Goal: Book appointment/travel/reservation

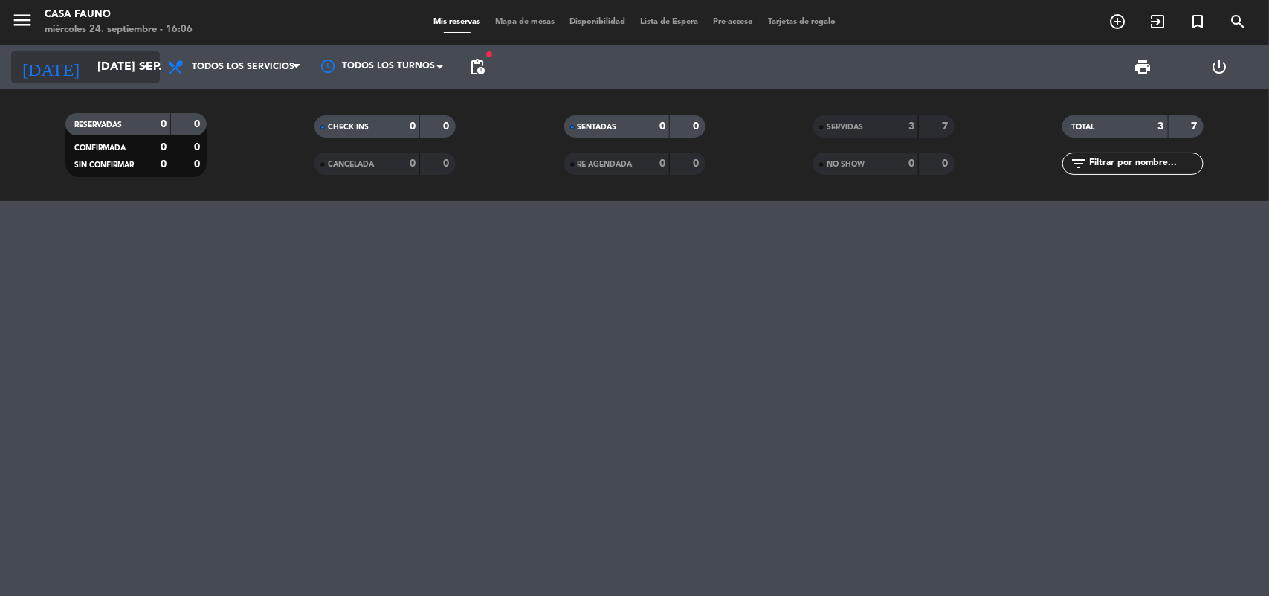
click at [115, 67] on input "[DATE] sep." at bounding box center [168, 67] width 157 height 29
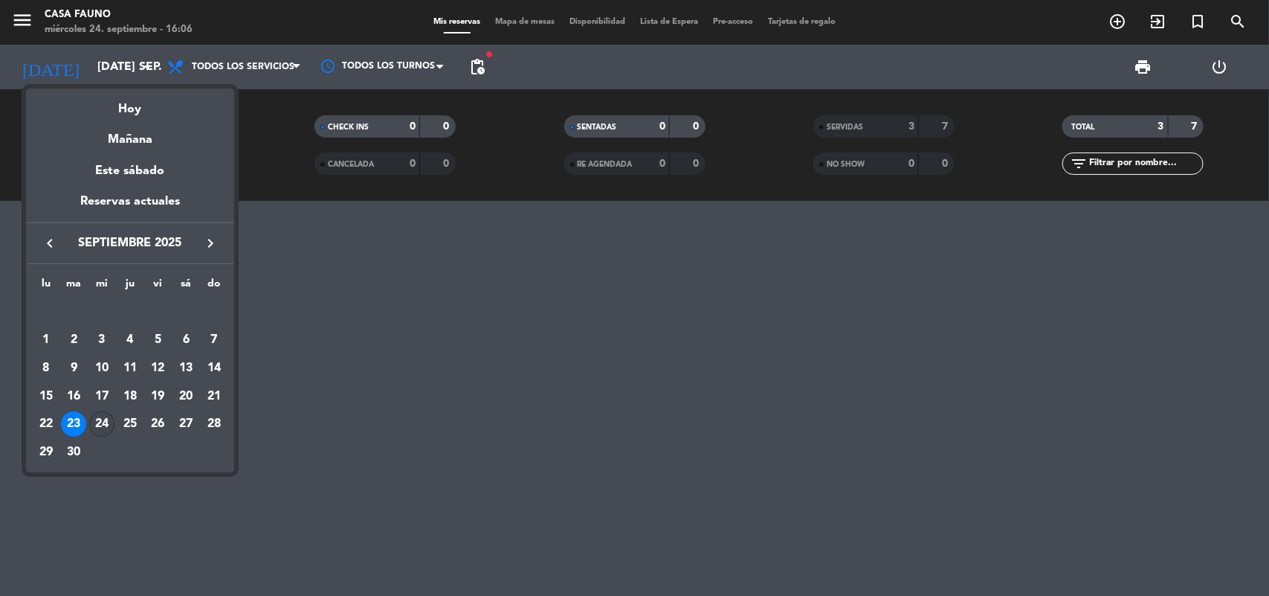
click at [105, 420] on div "24" at bounding box center [101, 423] width 25 height 25
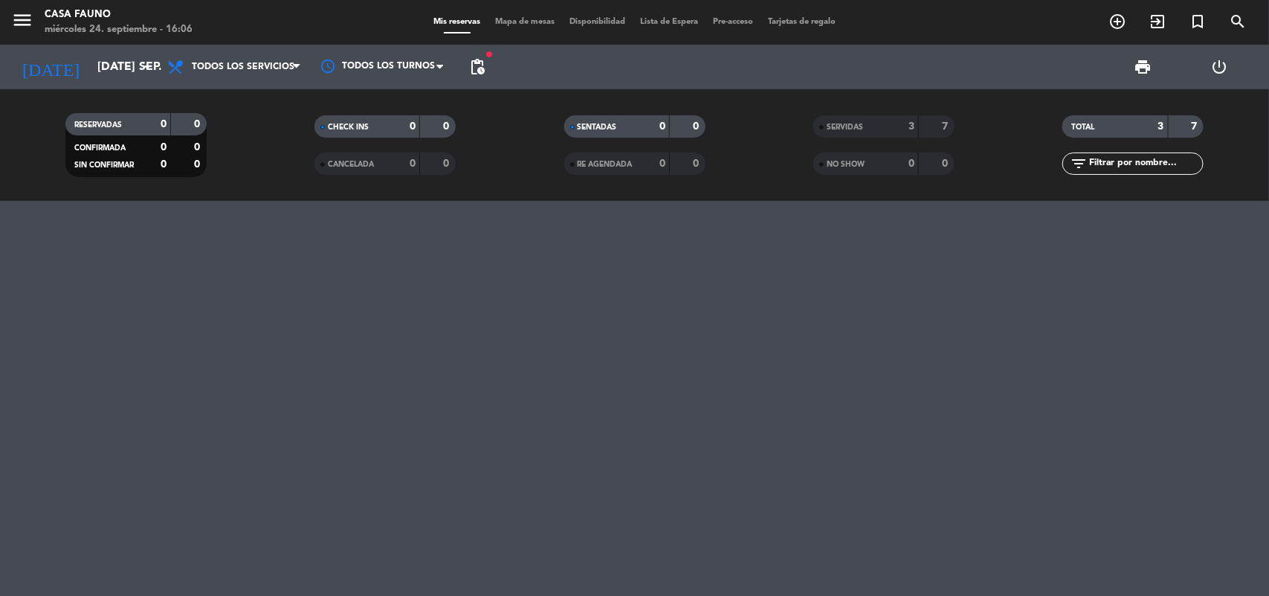
type input "mié. [DATE]"
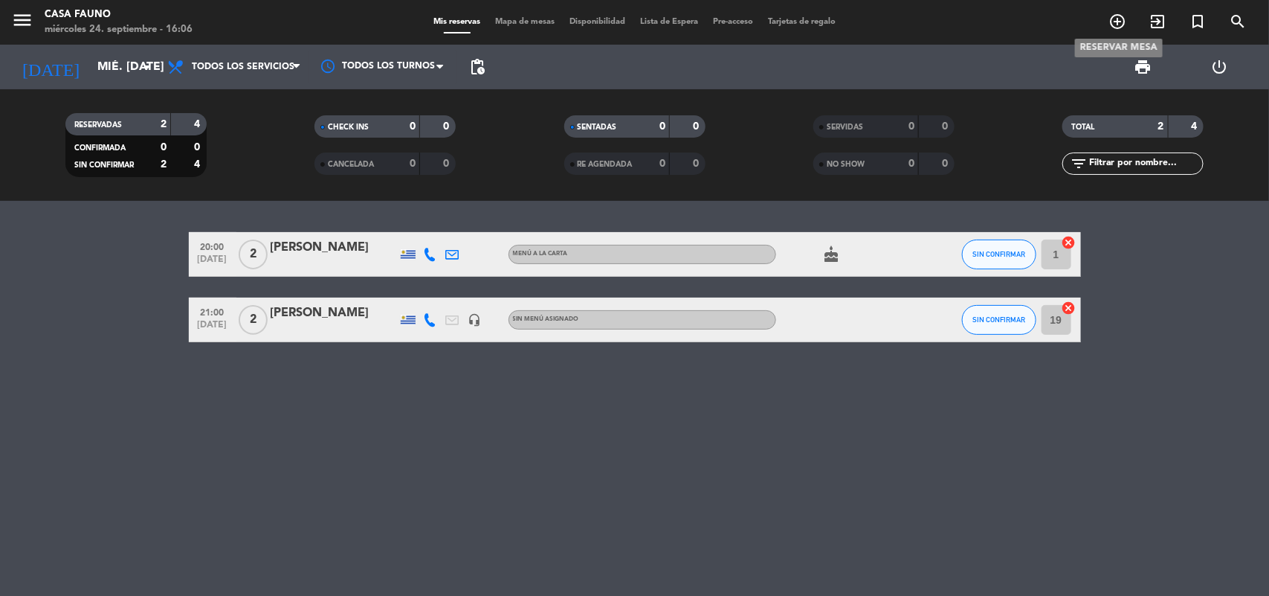
click at [1112, 20] on icon "add_circle_outline" at bounding box center [1118, 22] width 18 height 18
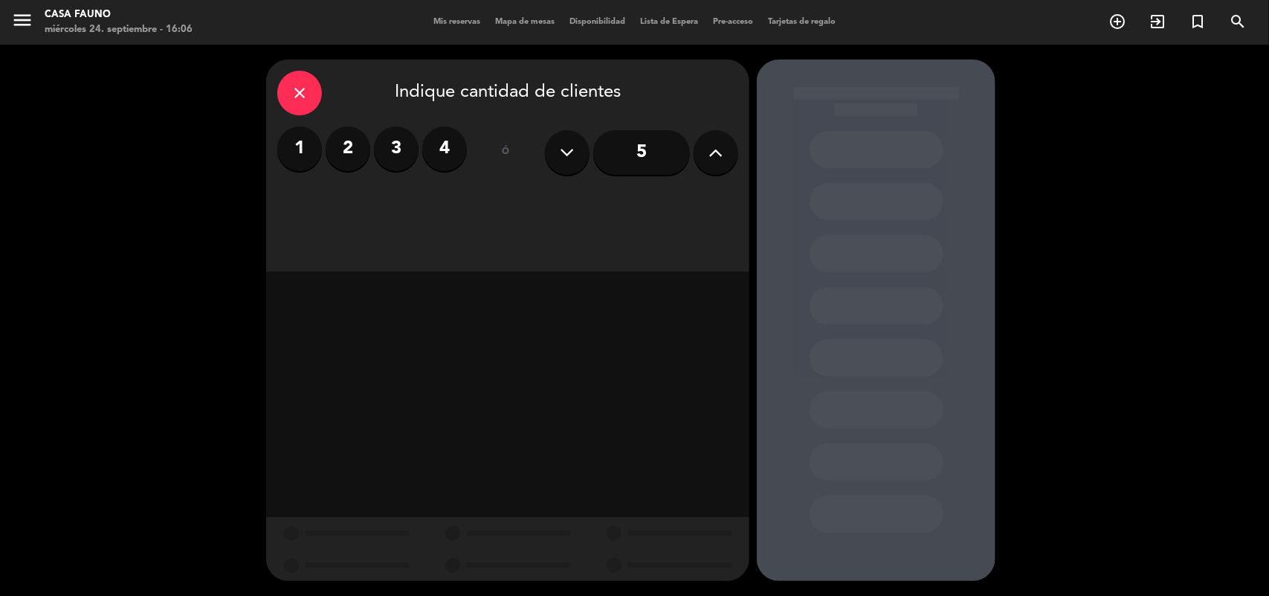
click at [351, 150] on label "2" at bounding box center [348, 148] width 45 height 45
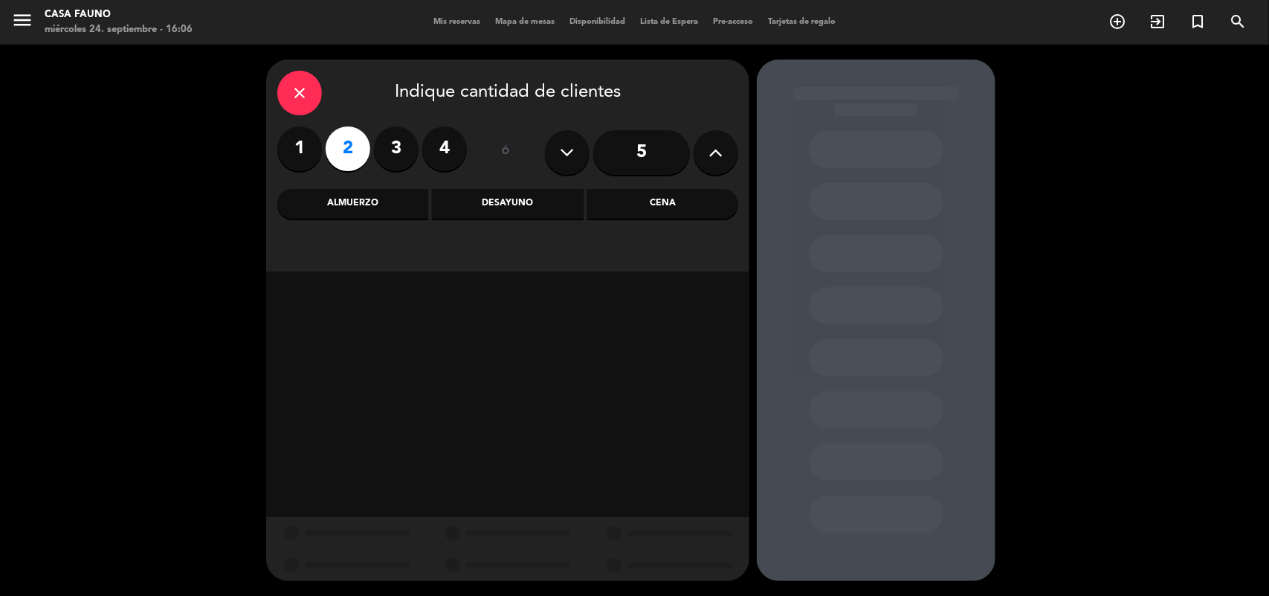
click at [686, 202] on div "Cena" at bounding box center [662, 204] width 151 height 30
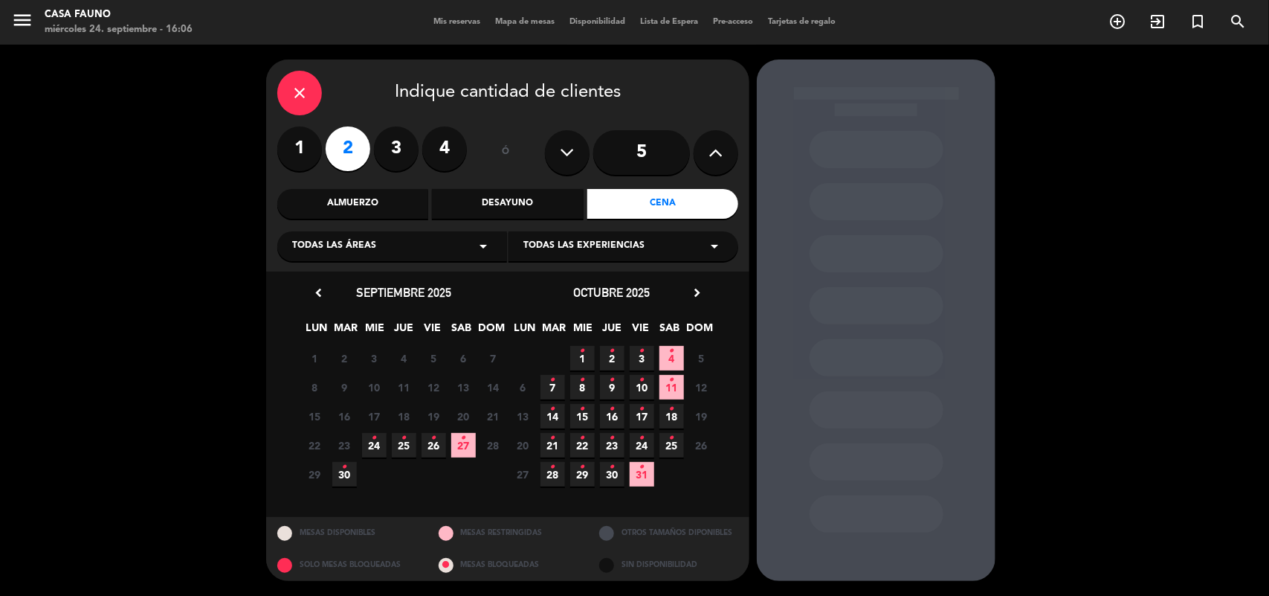
drag, startPoint x: 374, startPoint y: 435, endPoint x: 399, endPoint y: 433, distance: 24.6
click at [375, 436] on icon "•" at bounding box center [374, 438] width 5 height 24
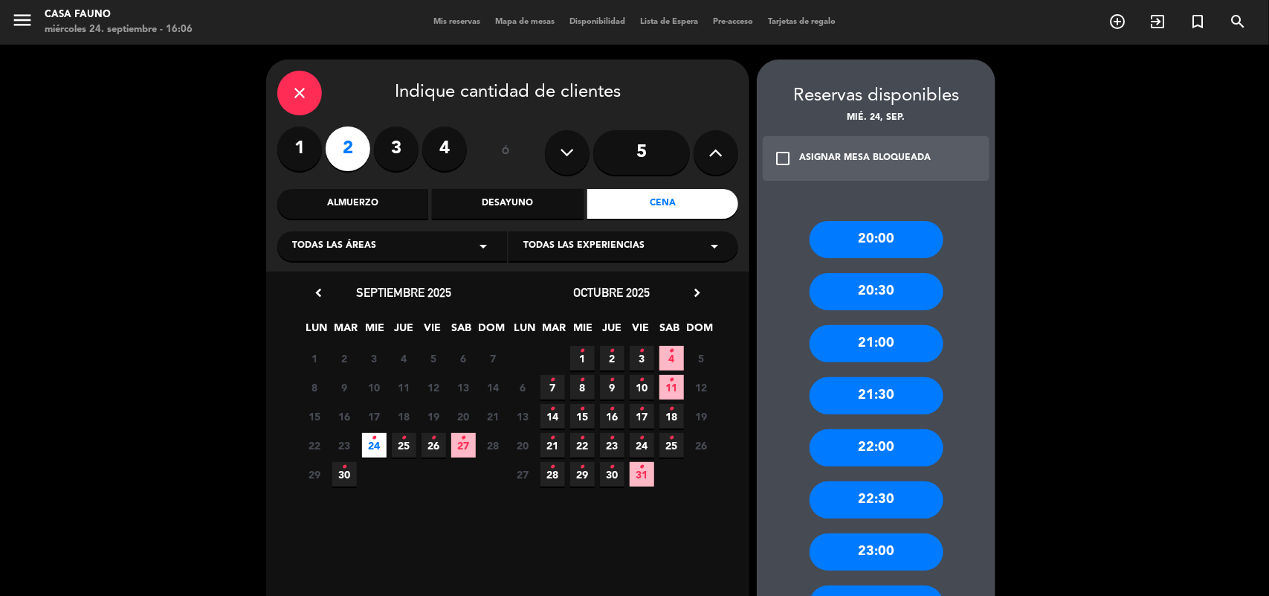
click at [875, 233] on div "20:00" at bounding box center [877, 239] width 134 height 37
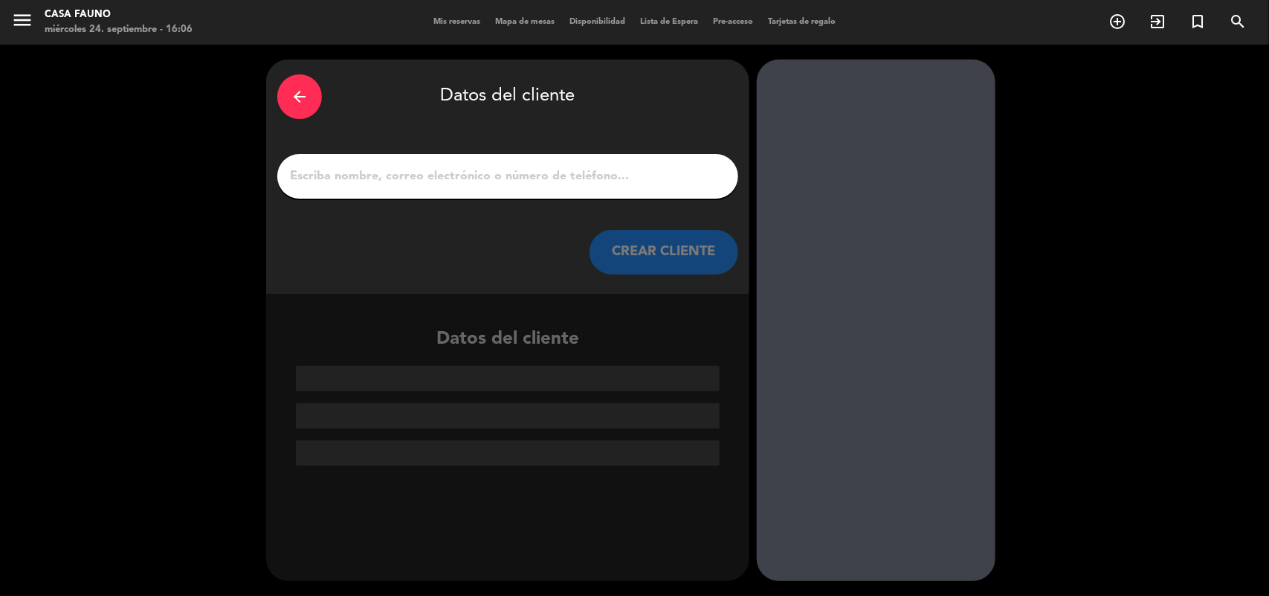
click at [321, 176] on input "1" at bounding box center [507, 176] width 439 height 21
paste input "[PERSON_NAME] [PERSON_NAME]"
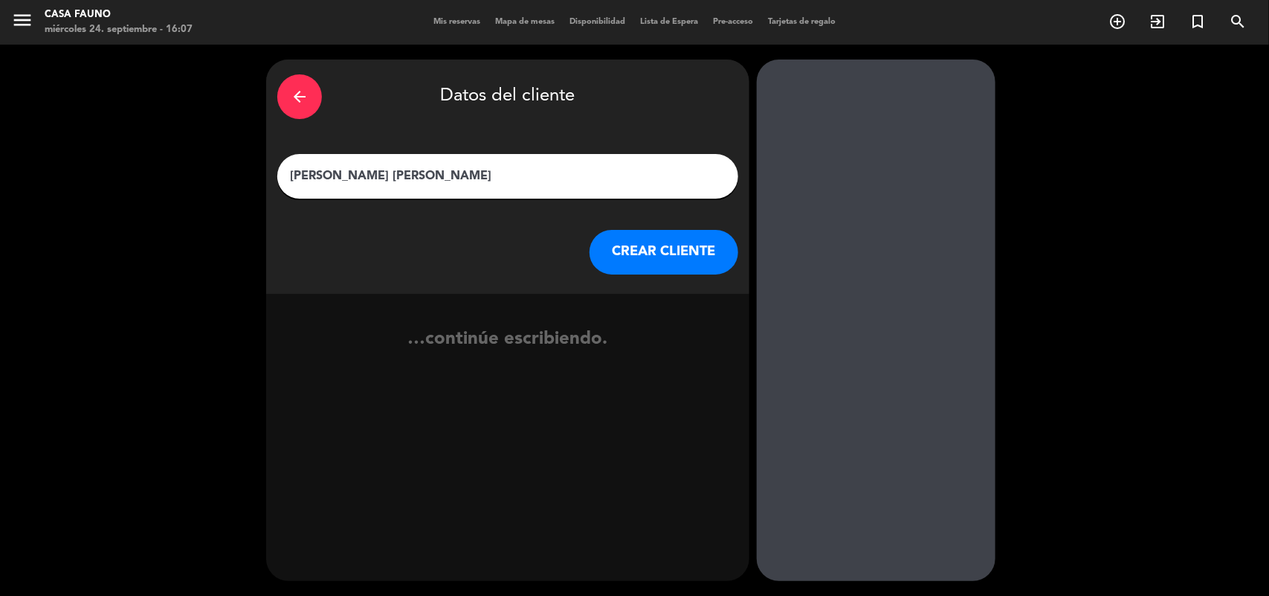
type input "[PERSON_NAME] [PERSON_NAME]"
click at [654, 247] on button "CREAR CLIENTE" at bounding box center [664, 252] width 149 height 45
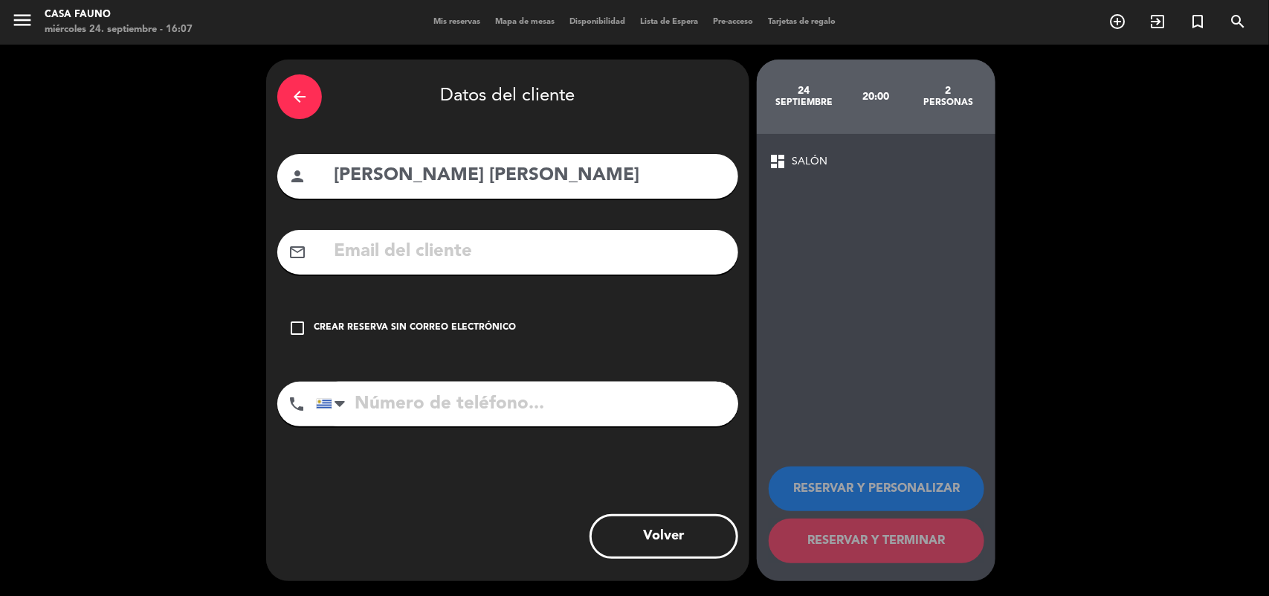
click at [291, 325] on icon "check_box_outline_blank" at bounding box center [297, 328] width 18 height 18
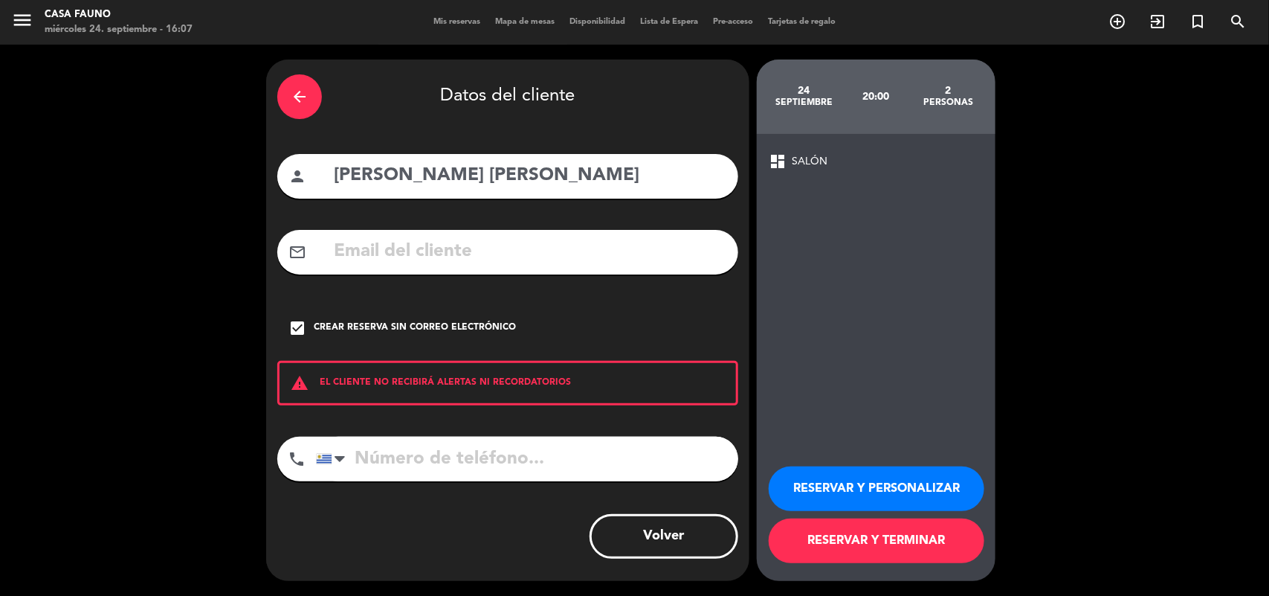
click at [440, 459] on input "tel" at bounding box center [527, 458] width 422 height 45
paste input "099885144"
type input "099885144"
click at [877, 483] on button "RESERVAR Y PERSONALIZAR" at bounding box center [877, 488] width 216 height 45
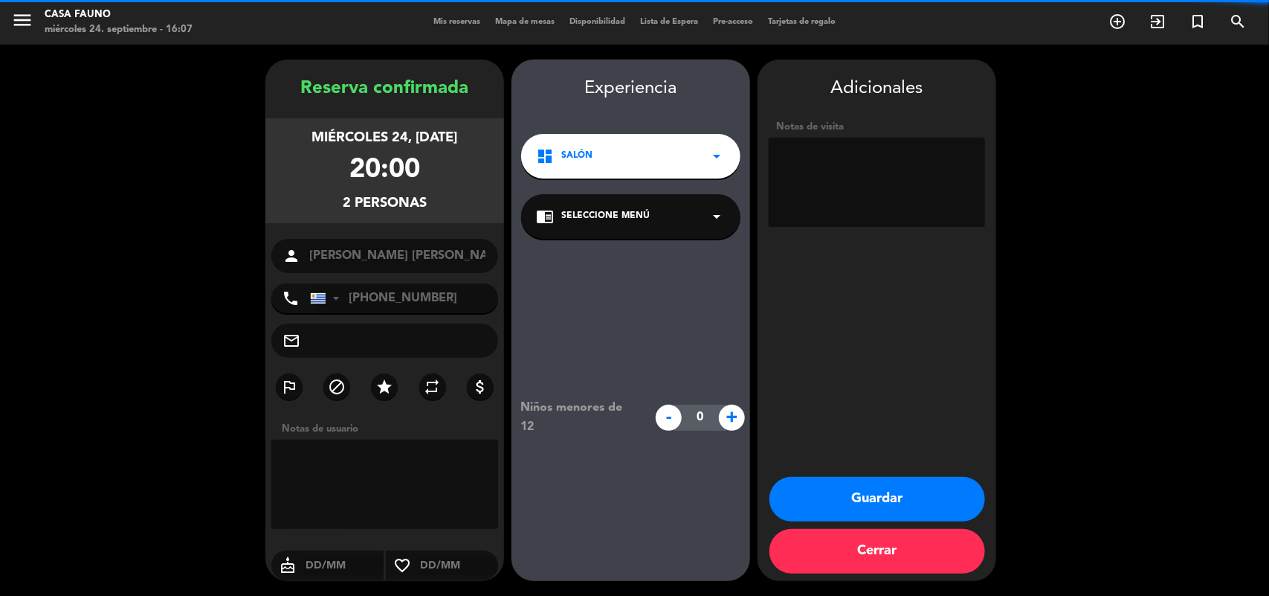
click at [841, 169] on textarea at bounding box center [877, 182] width 216 height 89
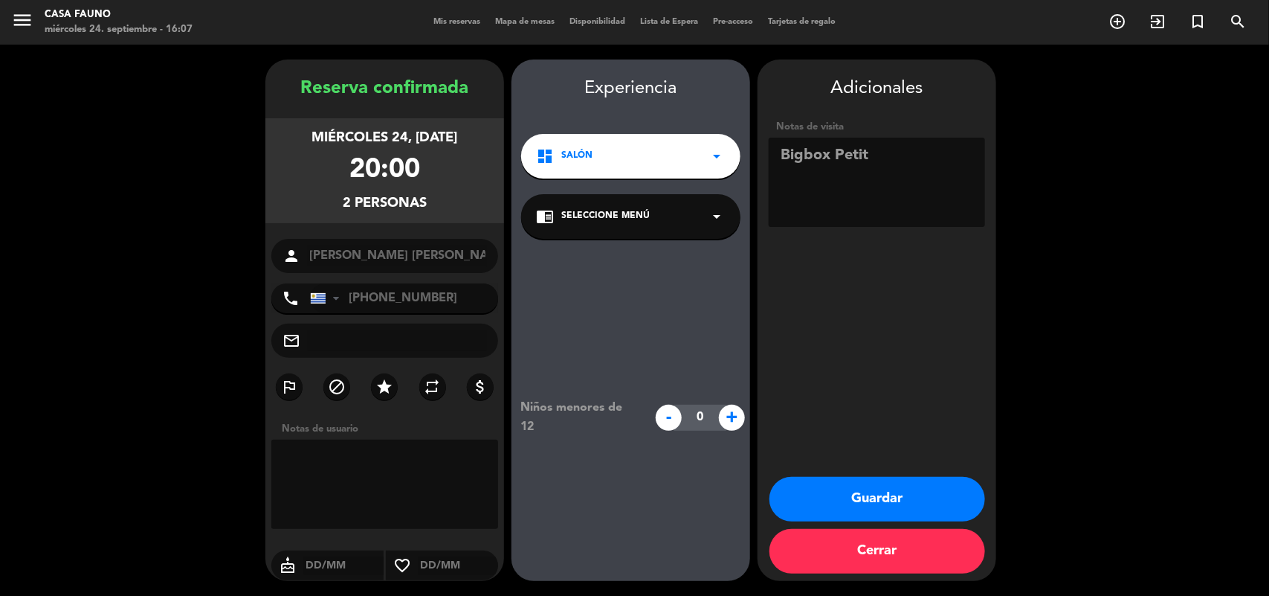
type textarea "Bigbox Petit"
click at [903, 495] on button "Guardar" at bounding box center [878, 499] width 216 height 45
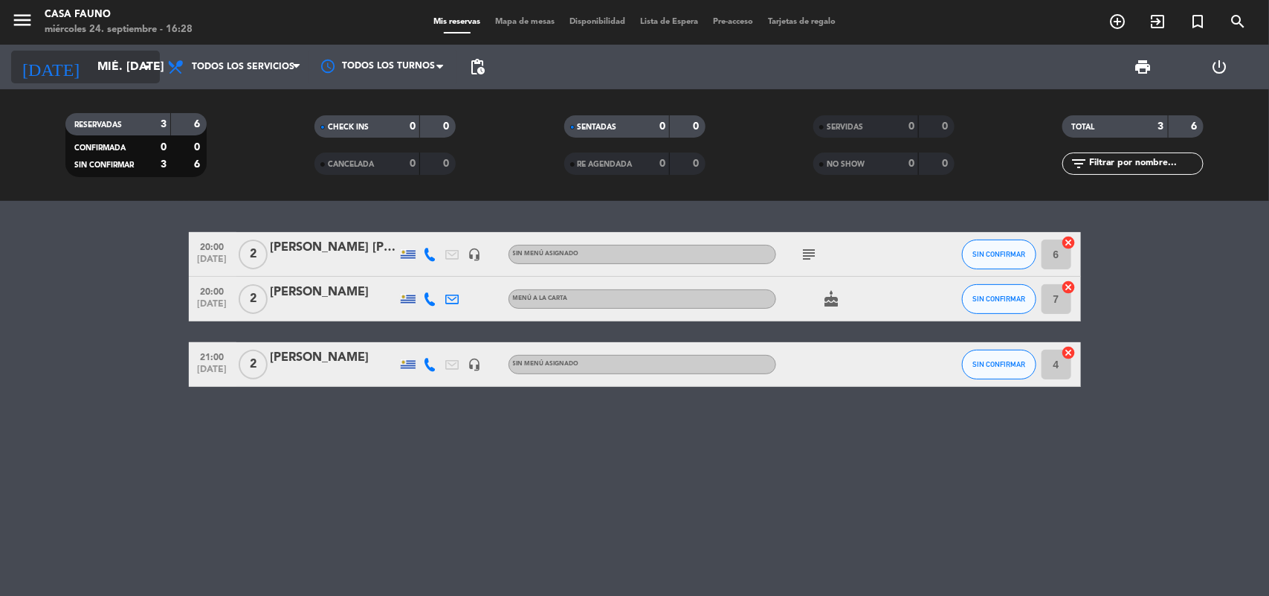
click at [91, 71] on input "mié. [DATE]" at bounding box center [168, 67] width 157 height 29
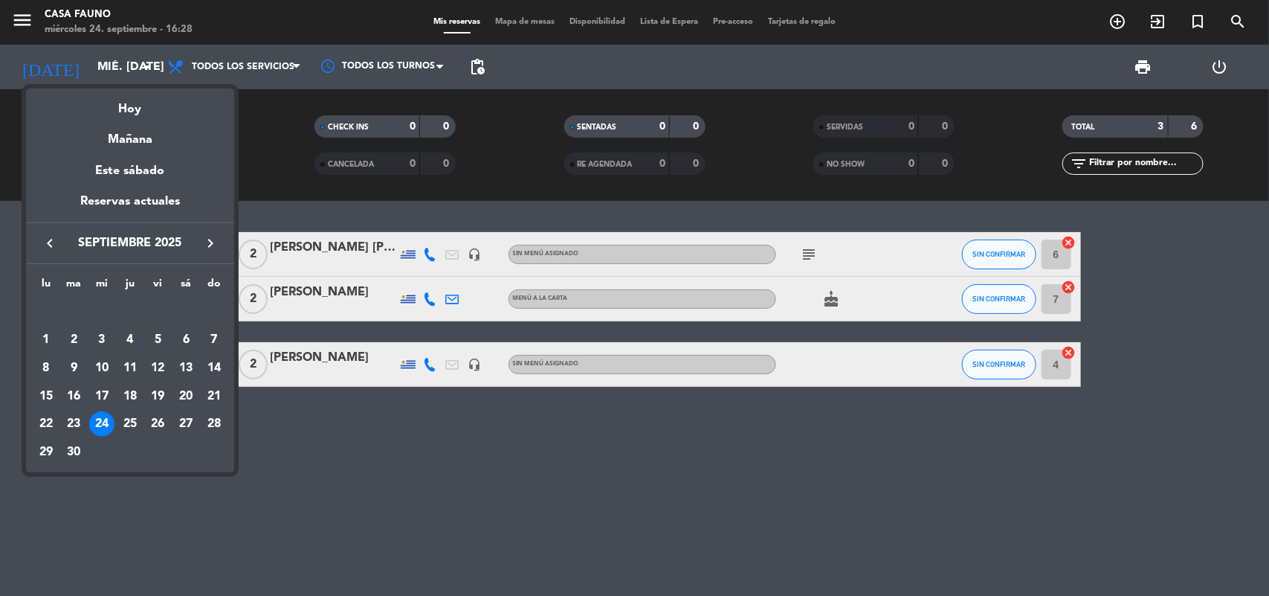
click at [129, 414] on div "25" at bounding box center [129, 423] width 25 height 25
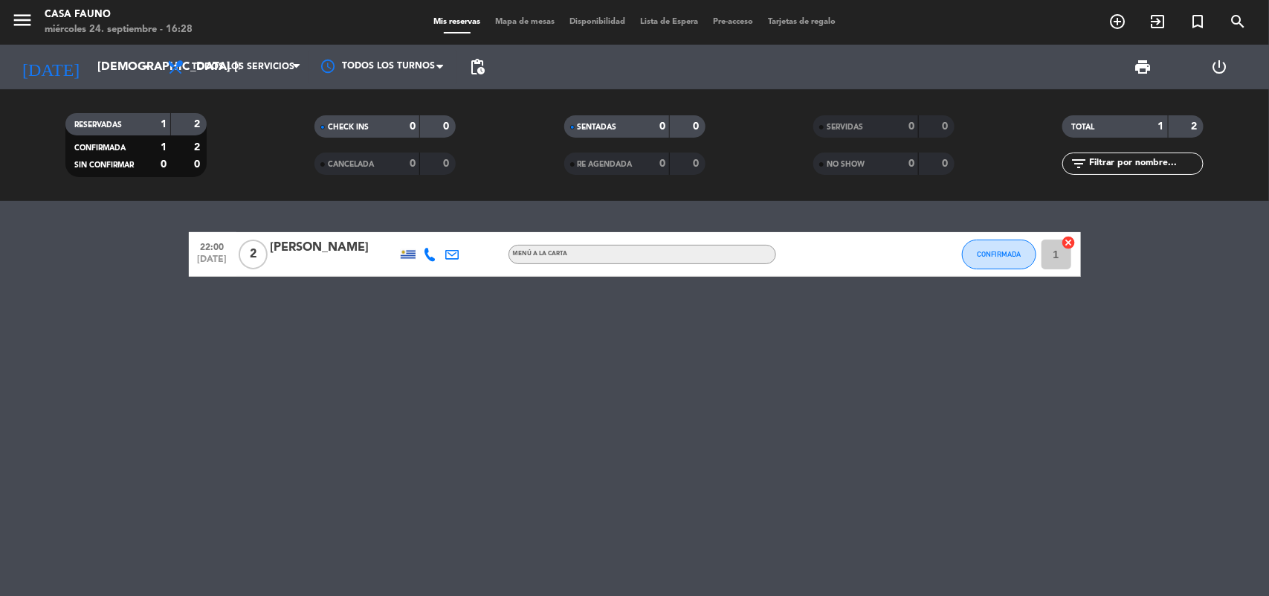
click at [311, 249] on div "[PERSON_NAME]" at bounding box center [334, 247] width 126 height 19
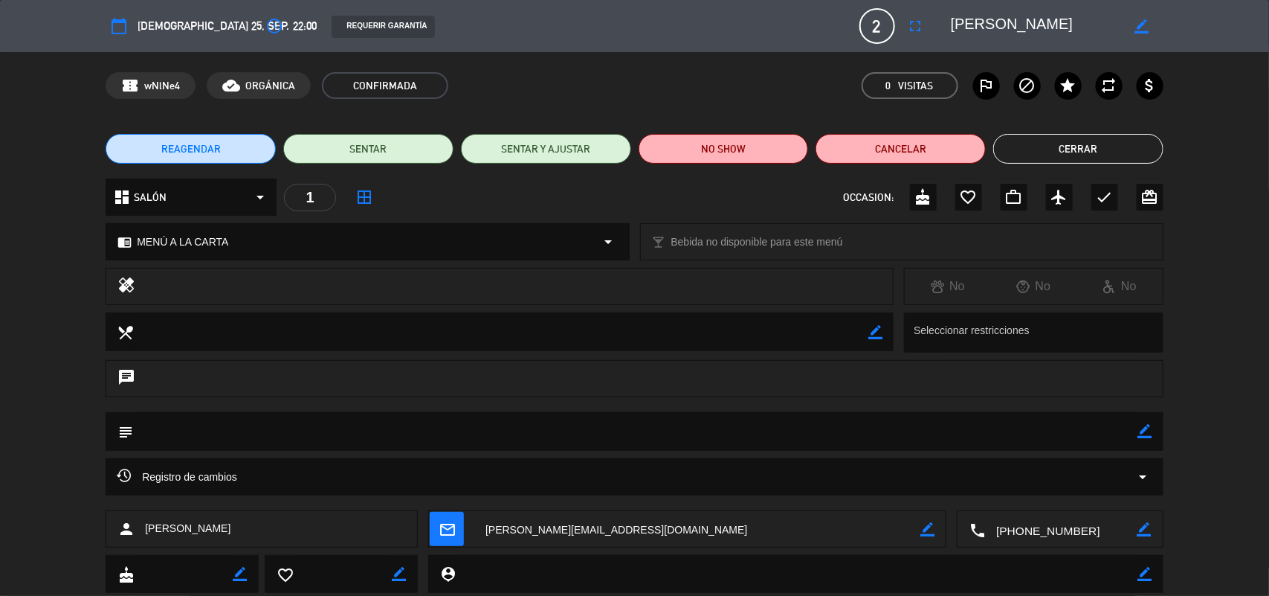
click at [293, 26] on span "22:00" at bounding box center [305, 25] width 24 height 19
click at [265, 17] on icon "access_time" at bounding box center [274, 26] width 18 height 18
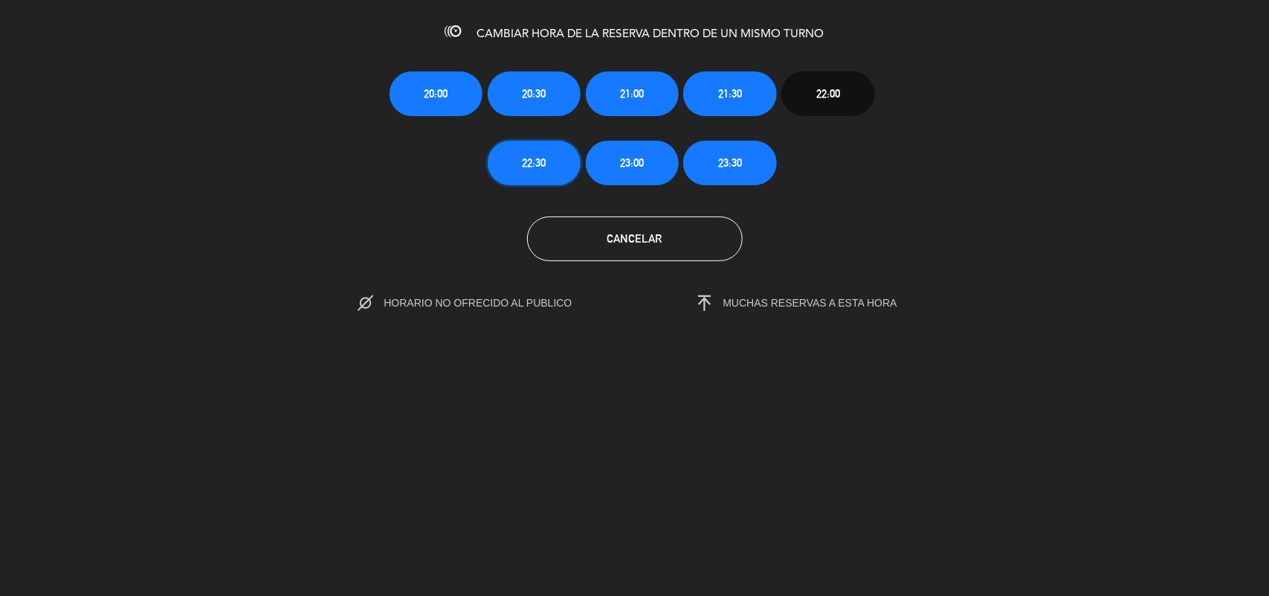
click at [526, 164] on span "22:30" at bounding box center [534, 162] width 24 height 17
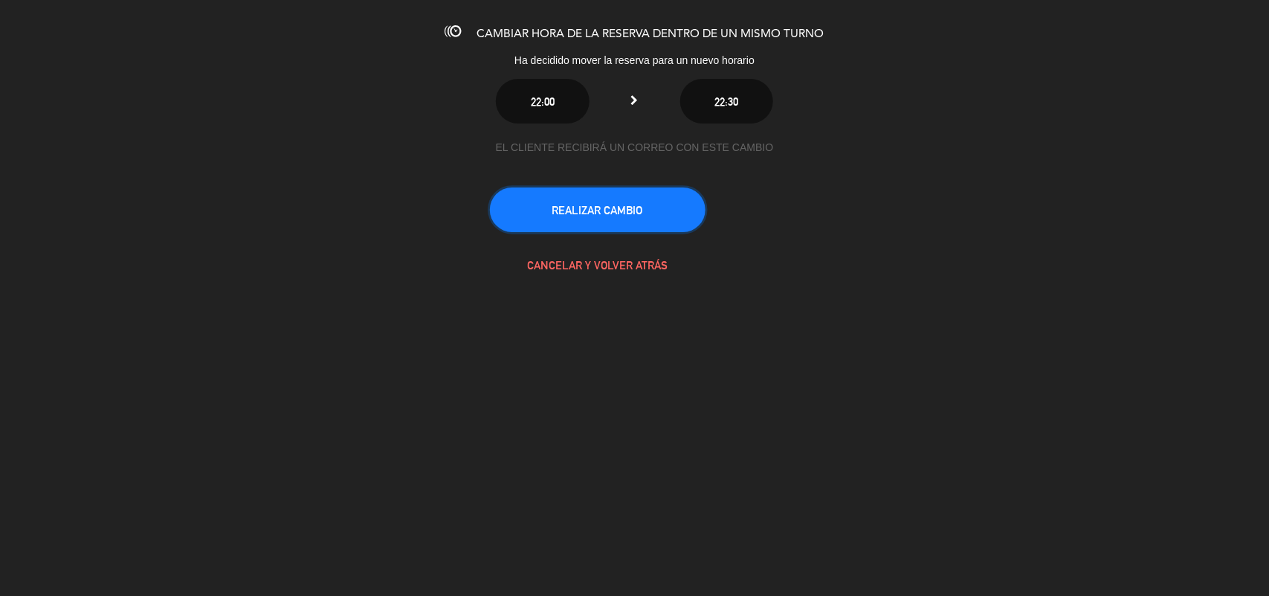
click at [591, 210] on button "REALIZAR CAMBIO" at bounding box center [598, 209] width 216 height 45
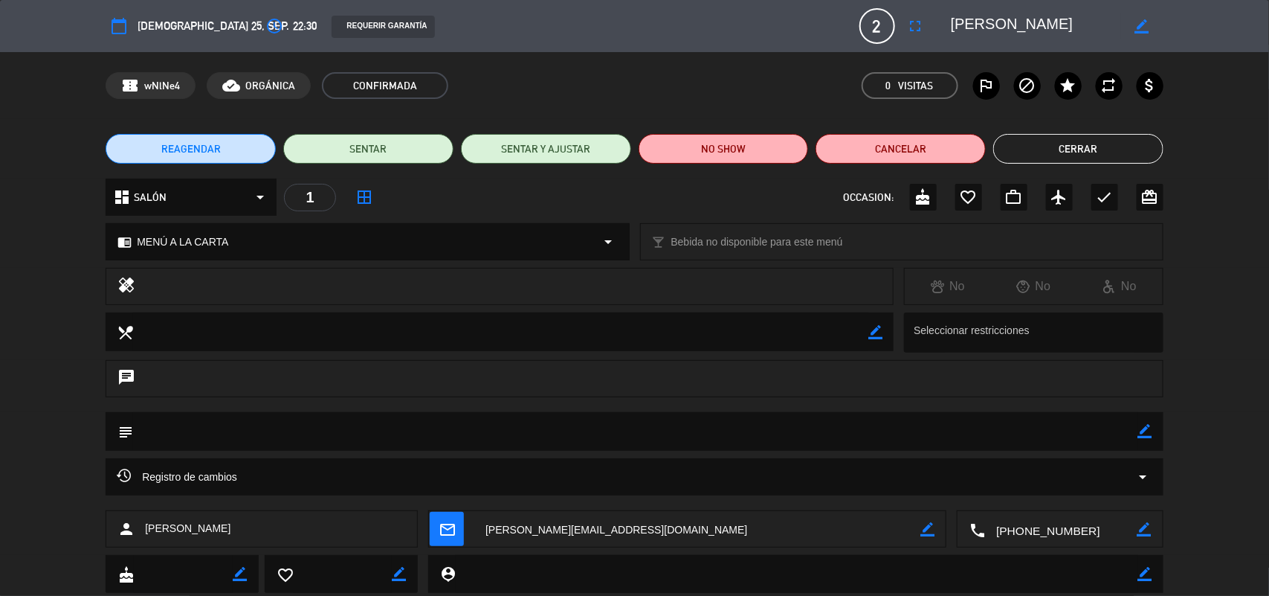
click at [1068, 134] on button "Cerrar" at bounding box center [1078, 149] width 170 height 30
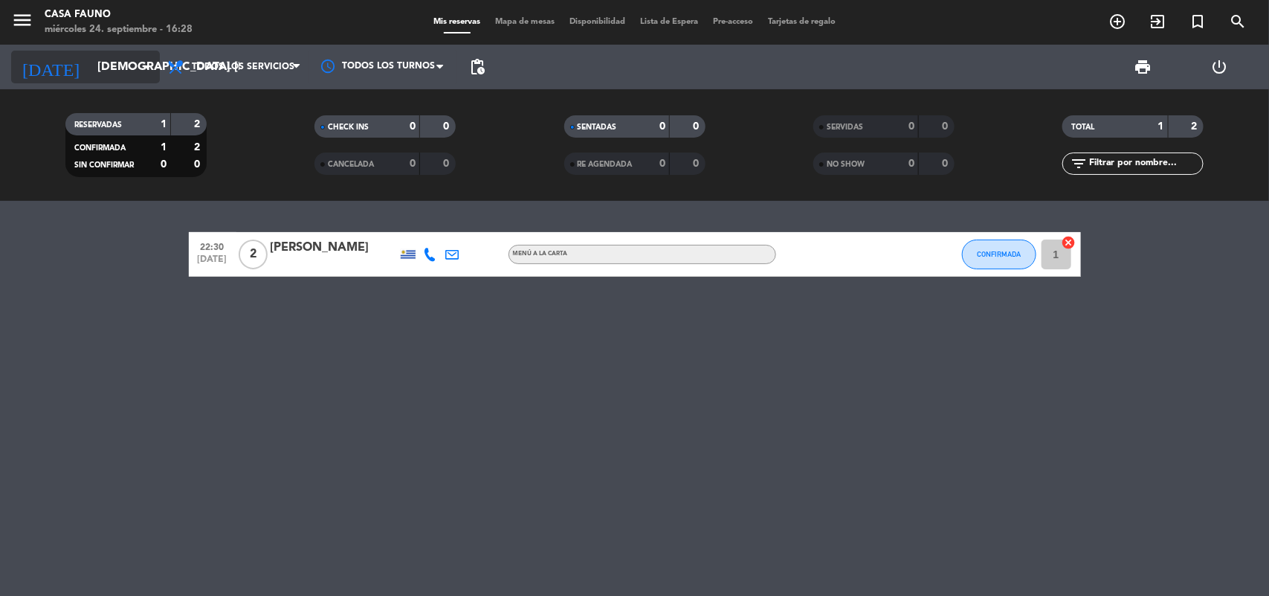
click at [106, 67] on input "[DEMOGRAPHIC_DATA] [DATE]" at bounding box center [168, 67] width 157 height 29
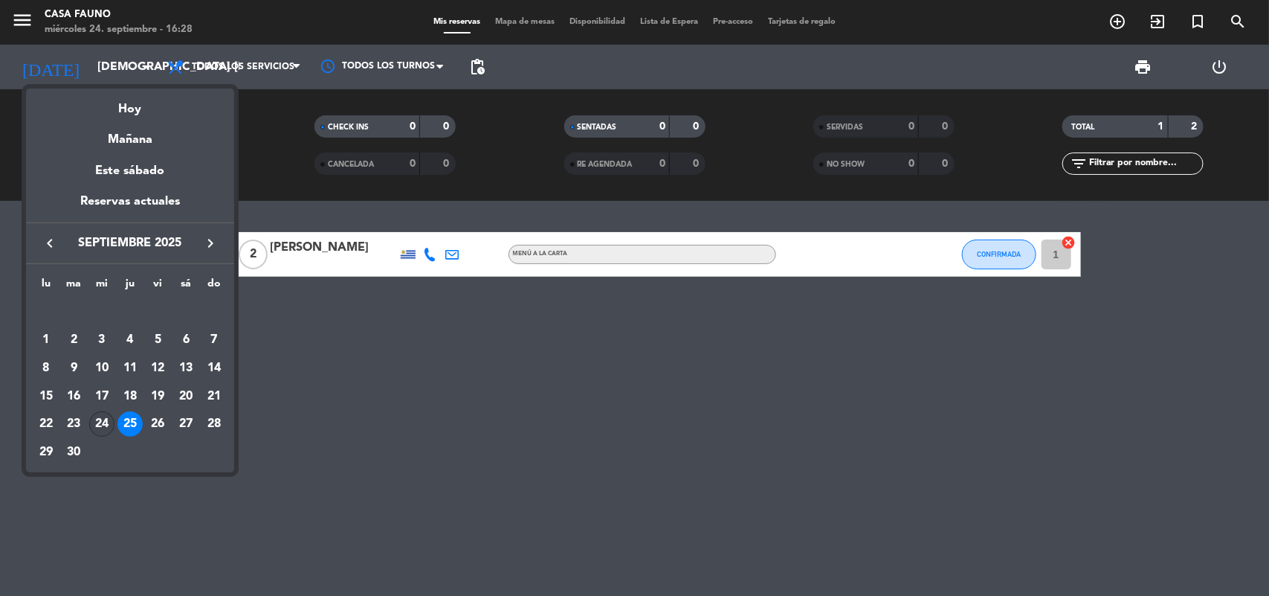
click at [103, 417] on div "24" at bounding box center [101, 423] width 25 height 25
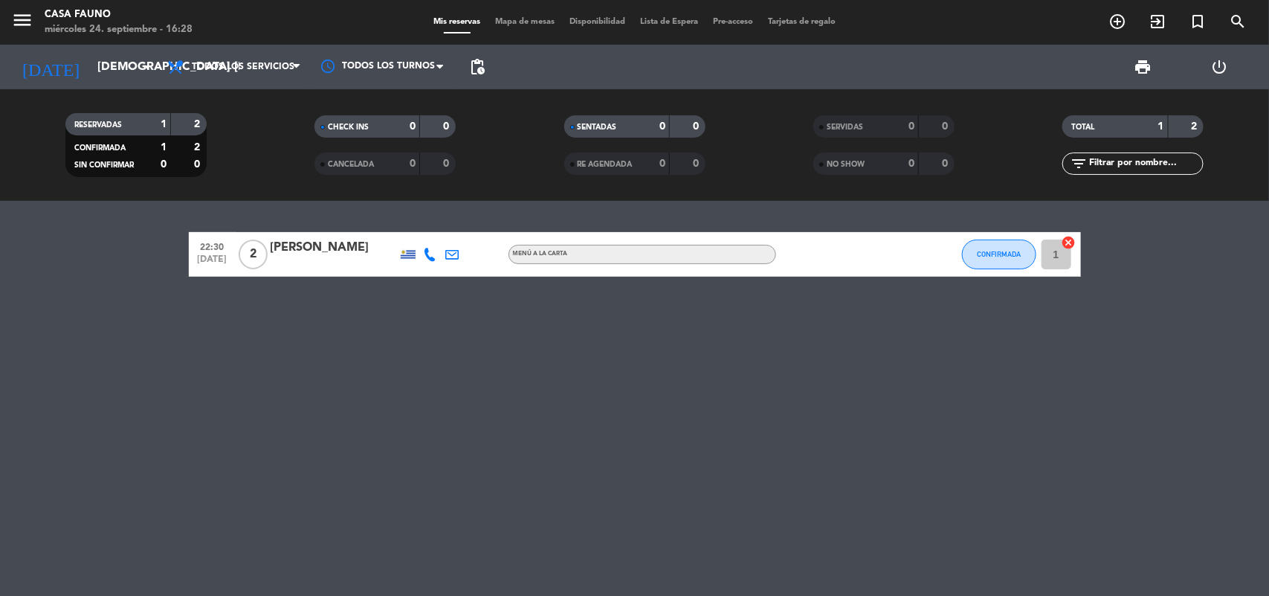
type input "mié. [DATE]"
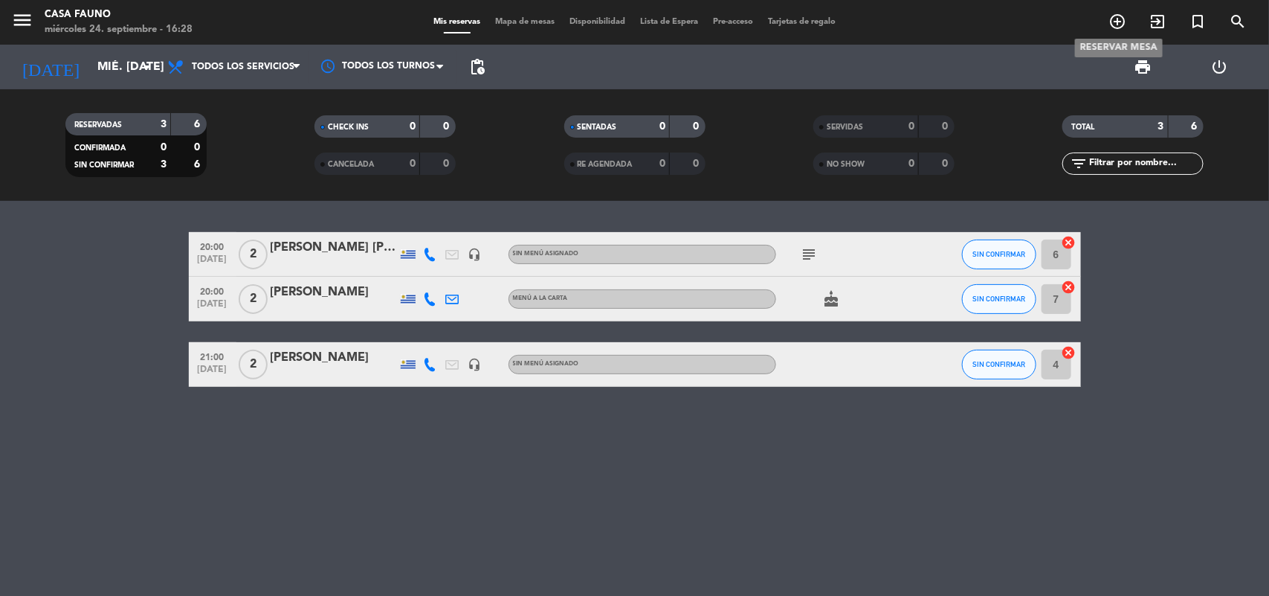
click at [1110, 26] on icon "add_circle_outline" at bounding box center [1118, 22] width 18 height 18
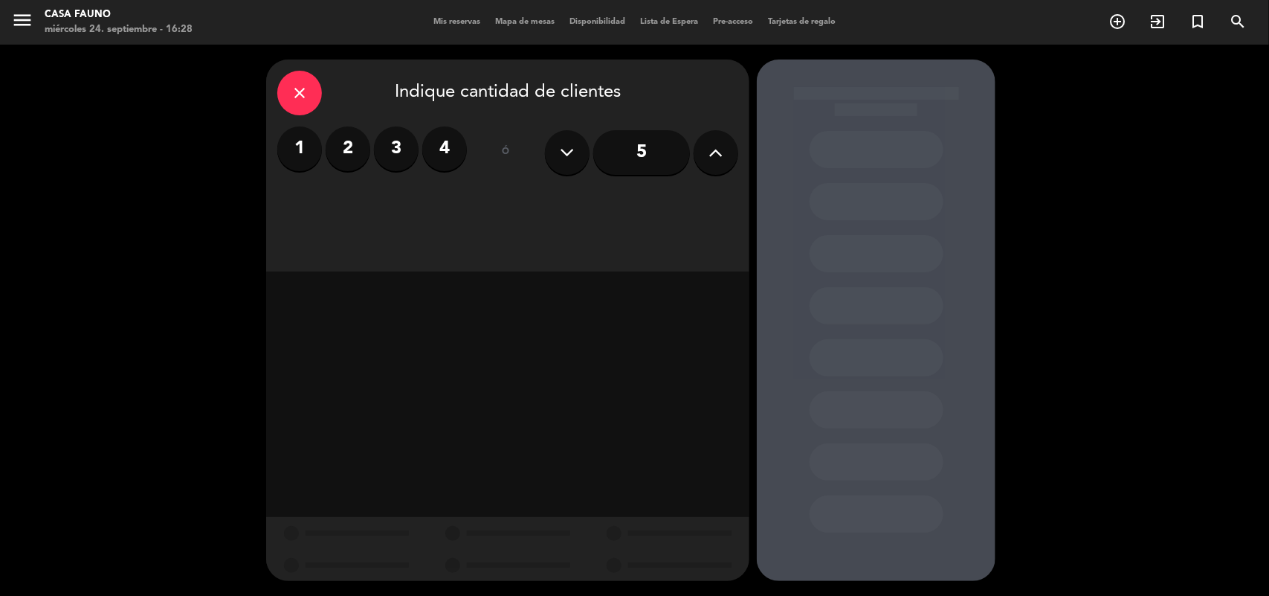
click at [351, 151] on label "2" at bounding box center [348, 148] width 45 height 45
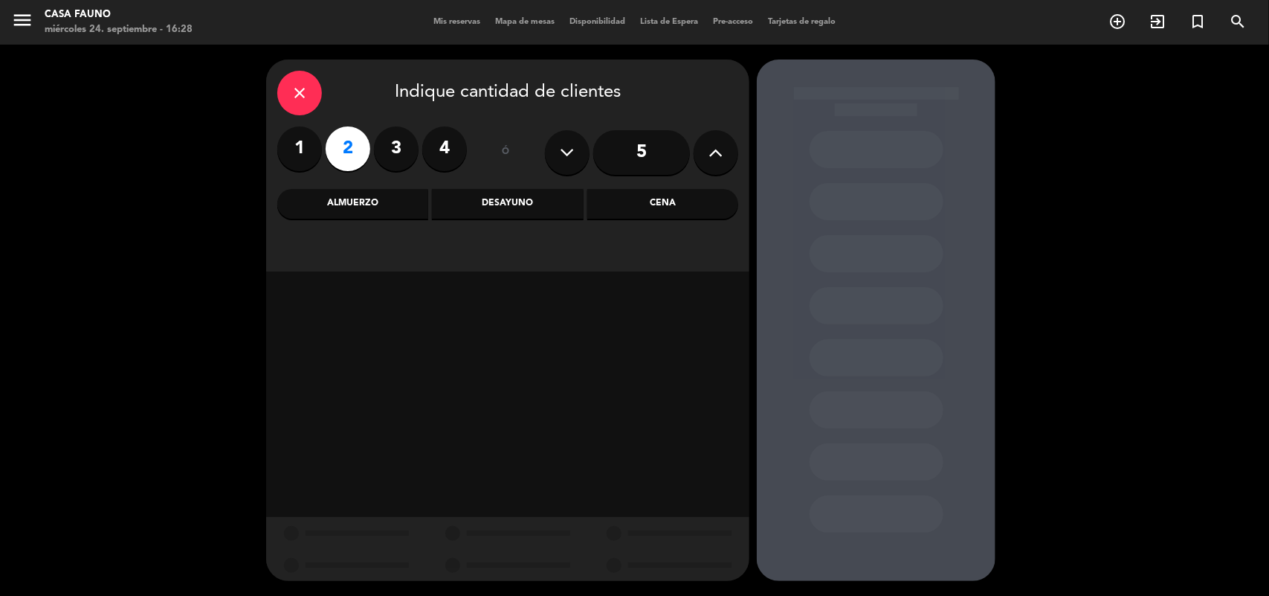
click at [668, 191] on div "Cena" at bounding box center [662, 204] width 151 height 30
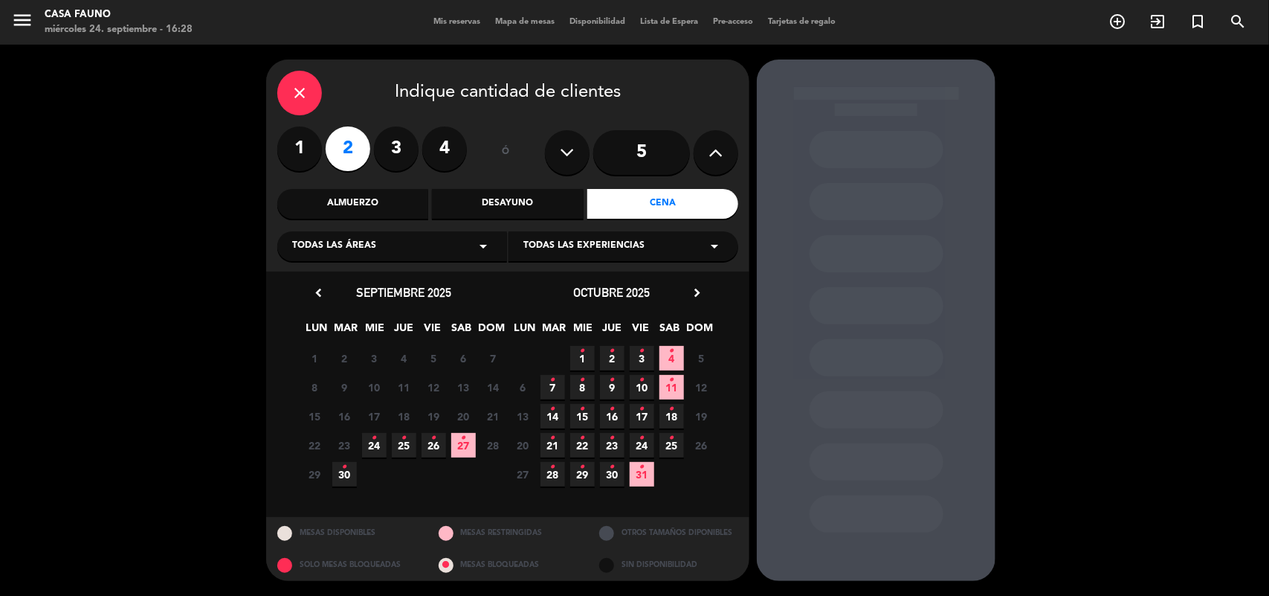
click at [374, 440] on icon "•" at bounding box center [374, 438] width 5 height 24
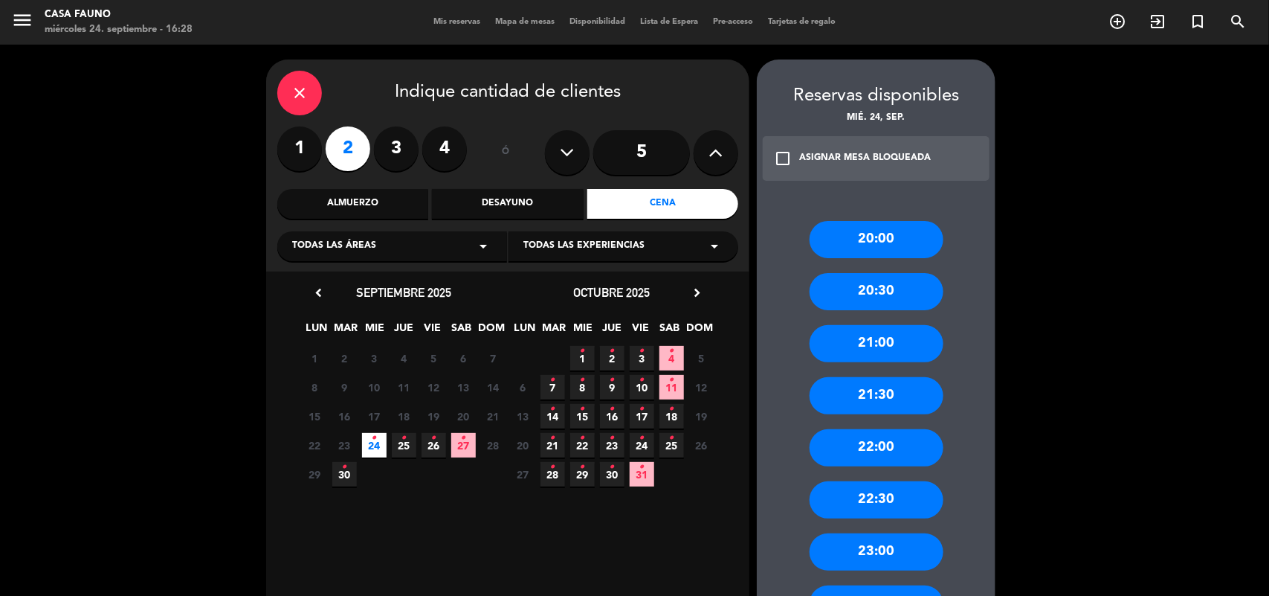
click at [913, 399] on div "21:30" at bounding box center [877, 395] width 134 height 37
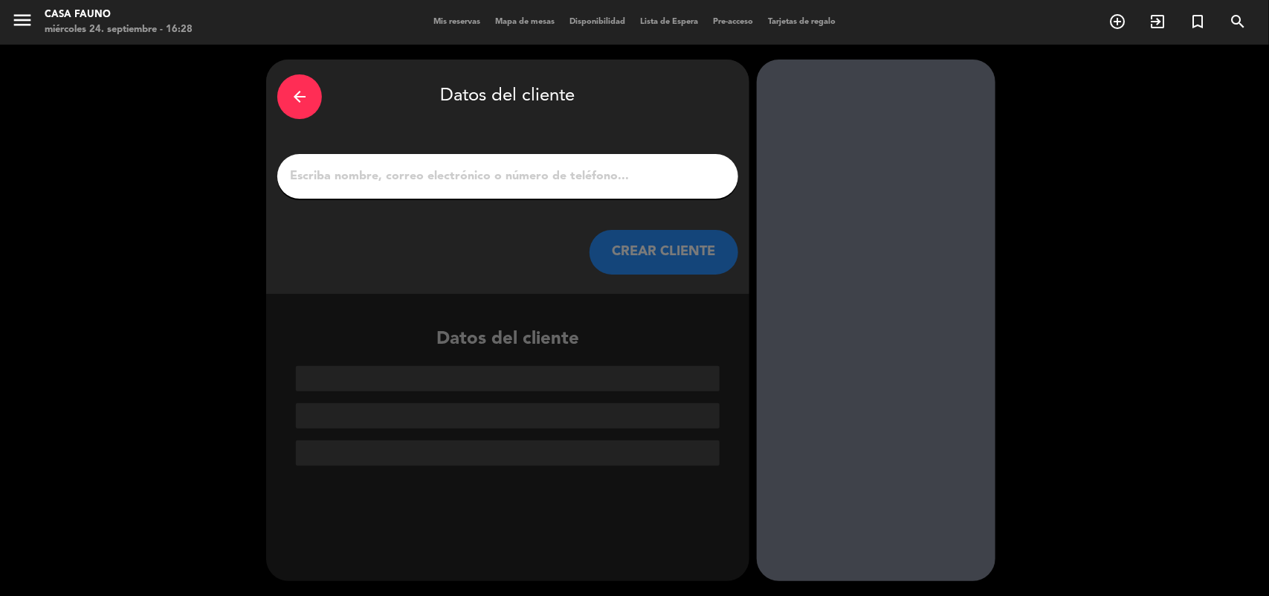
click at [509, 184] on input "1" at bounding box center [507, 176] width 439 height 21
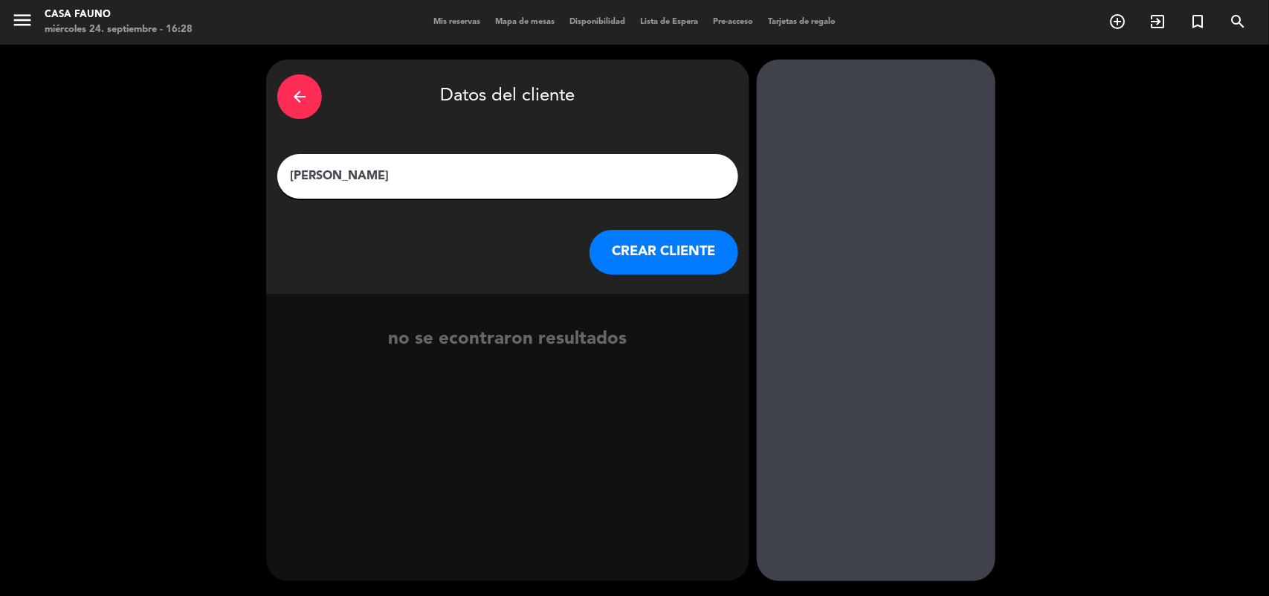
type input "[PERSON_NAME]"
click at [690, 248] on button "CREAR CLIENTE" at bounding box center [664, 252] width 149 height 45
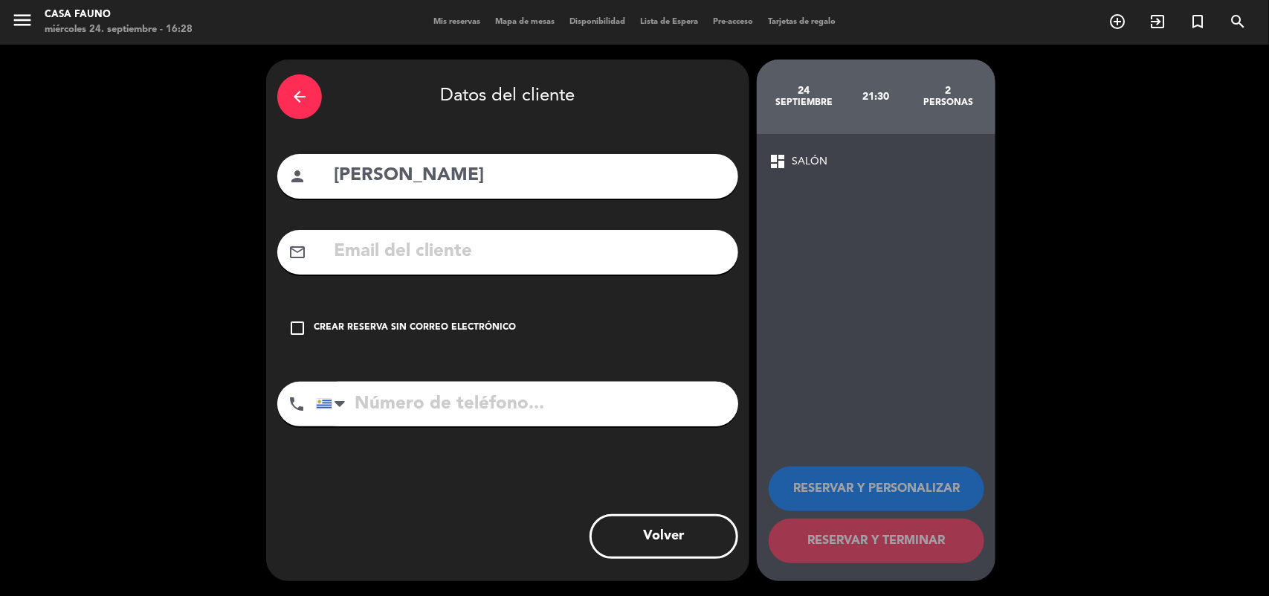
click at [303, 322] on icon "check_box_outline_blank" at bounding box center [297, 328] width 18 height 18
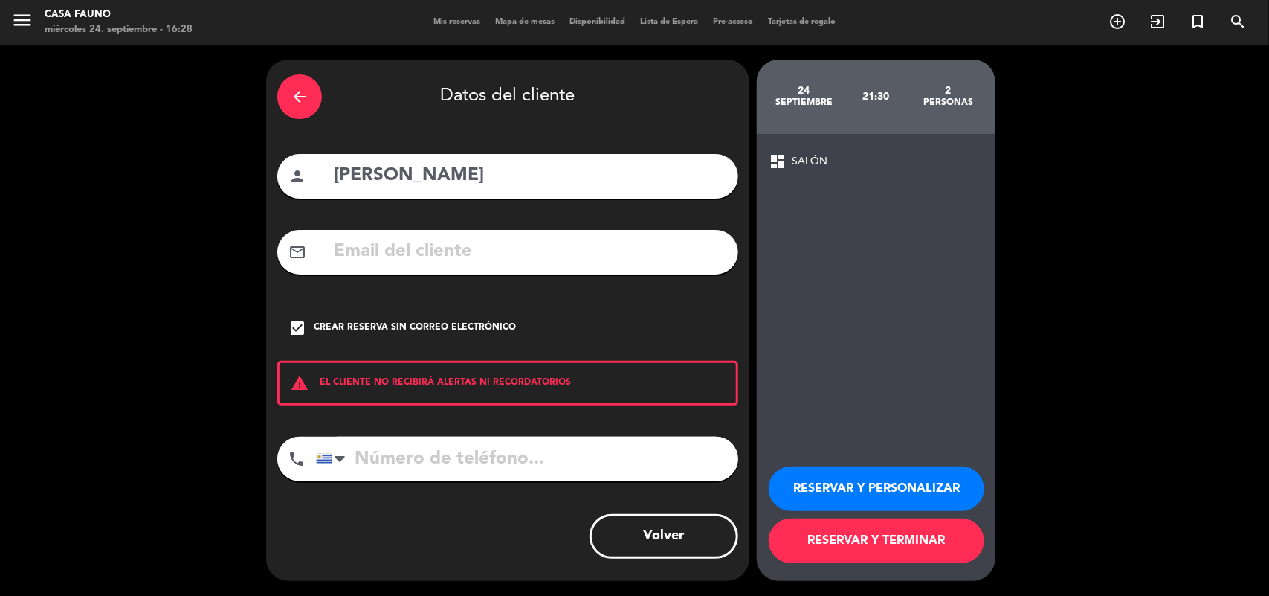
click at [889, 534] on button "RESERVAR Y TERMINAR" at bounding box center [877, 540] width 216 height 45
